Goal: Transaction & Acquisition: Purchase product/service

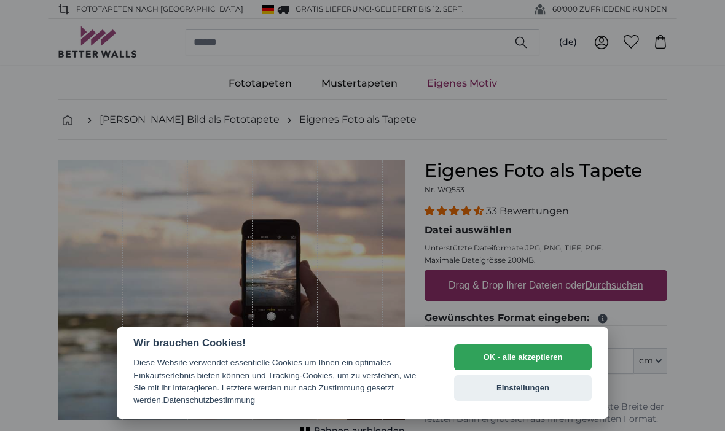
click at [487, 366] on button "OK - alle akzeptieren" at bounding box center [523, 358] width 138 height 26
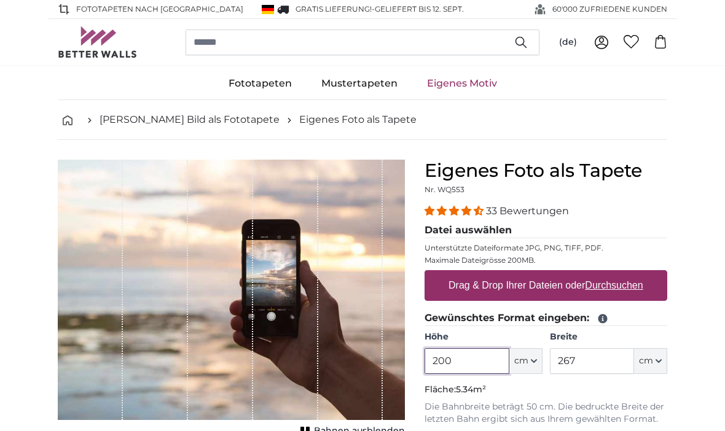
scroll to position [15, 0]
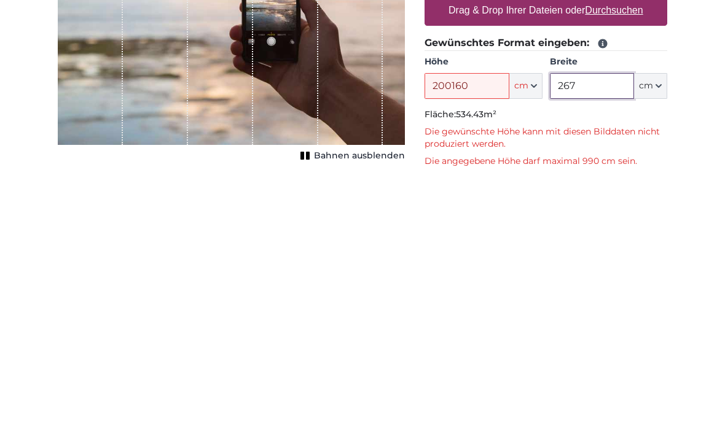
click at [602, 333] on input "267" at bounding box center [592, 346] width 84 height 26
click at [485, 333] on input "200160" at bounding box center [467, 346] width 84 height 26
type input "2"
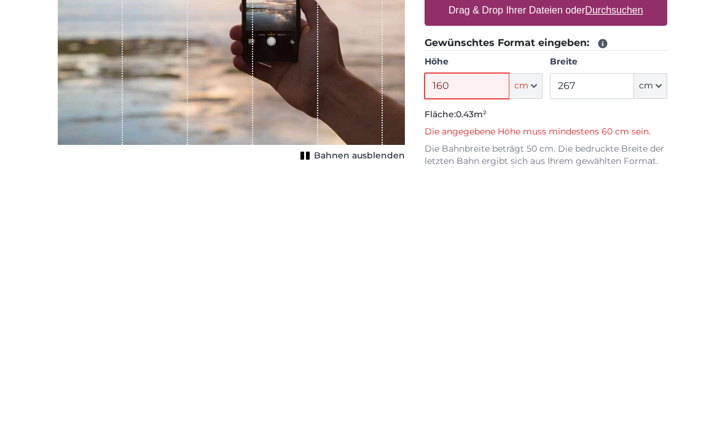
type input "160"
click at [604, 333] on input "267" at bounding box center [592, 346] width 84 height 26
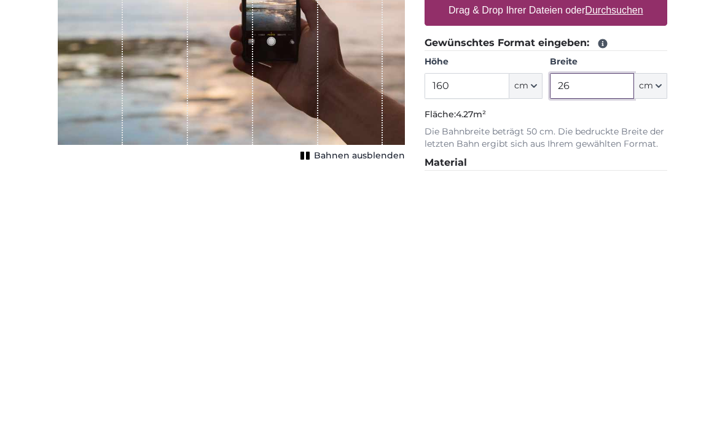
type input "2"
type input "100"
click at [472, 333] on input "160" at bounding box center [467, 346] width 84 height 26
type input "1"
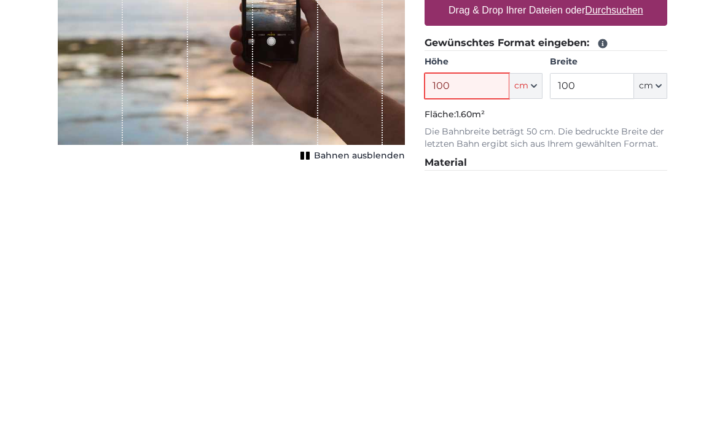
type input "100"
click at [592, 333] on input "100" at bounding box center [592, 346] width 84 height 26
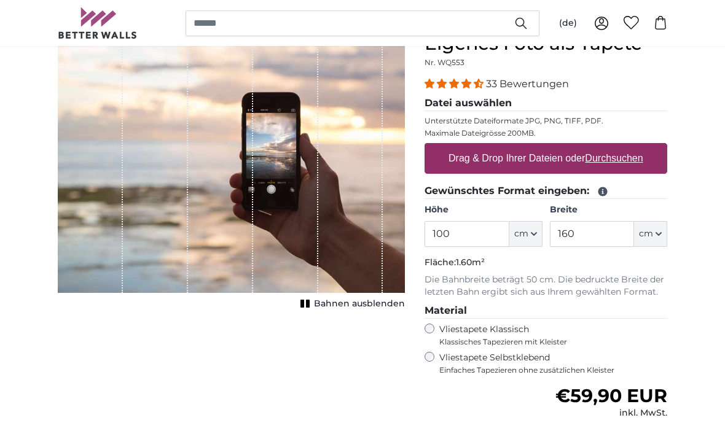
scroll to position [127, 0]
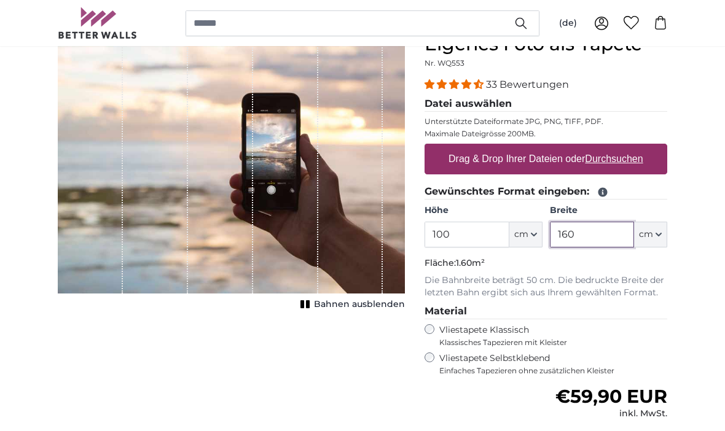
type input "160"
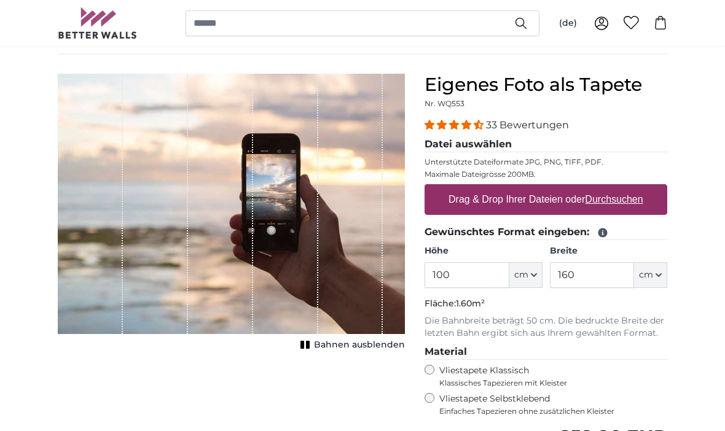
scroll to position [86, 0]
click at [567, 202] on label "Drag & Drop Ihrer Dateien oder Durchsuchen" at bounding box center [546, 199] width 205 height 25
click at [567, 188] on input "Drag & Drop Ihrer Dateien oder Durchsuchen" at bounding box center [546, 186] width 243 height 4
type input "**********"
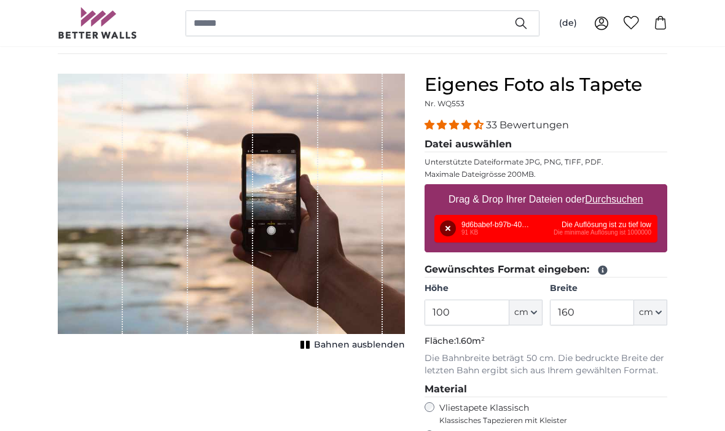
click at [603, 227] on div "Entfernen Nochmal versuchen Entfernen Hochladen Abbrechen Nochmal versuchen Ent…" at bounding box center [545, 229] width 223 height 28
click at [456, 231] on button "Entfernen" at bounding box center [448, 229] width 16 height 16
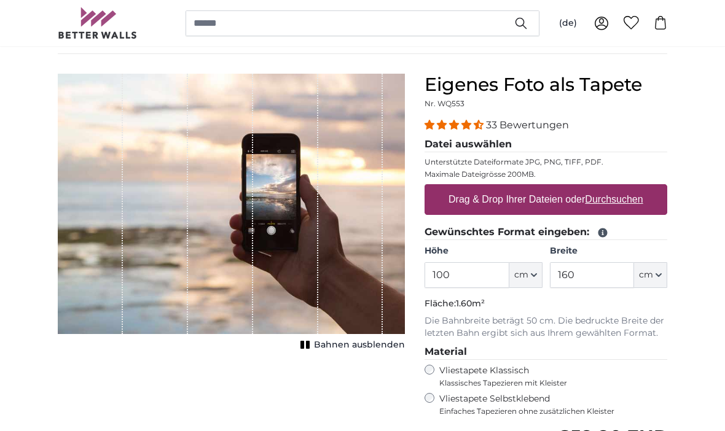
click at [589, 202] on u "Durchsuchen" at bounding box center [615, 199] width 58 height 10
click at [589, 188] on input "Drag & Drop Ihrer Dateien oder Durchsuchen" at bounding box center [546, 186] width 243 height 4
type input "**********"
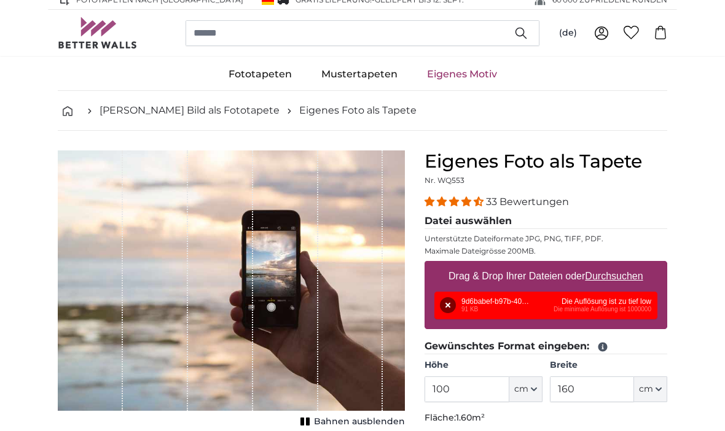
scroll to position [0, 0]
